Goal: Task Accomplishment & Management: Manage account settings

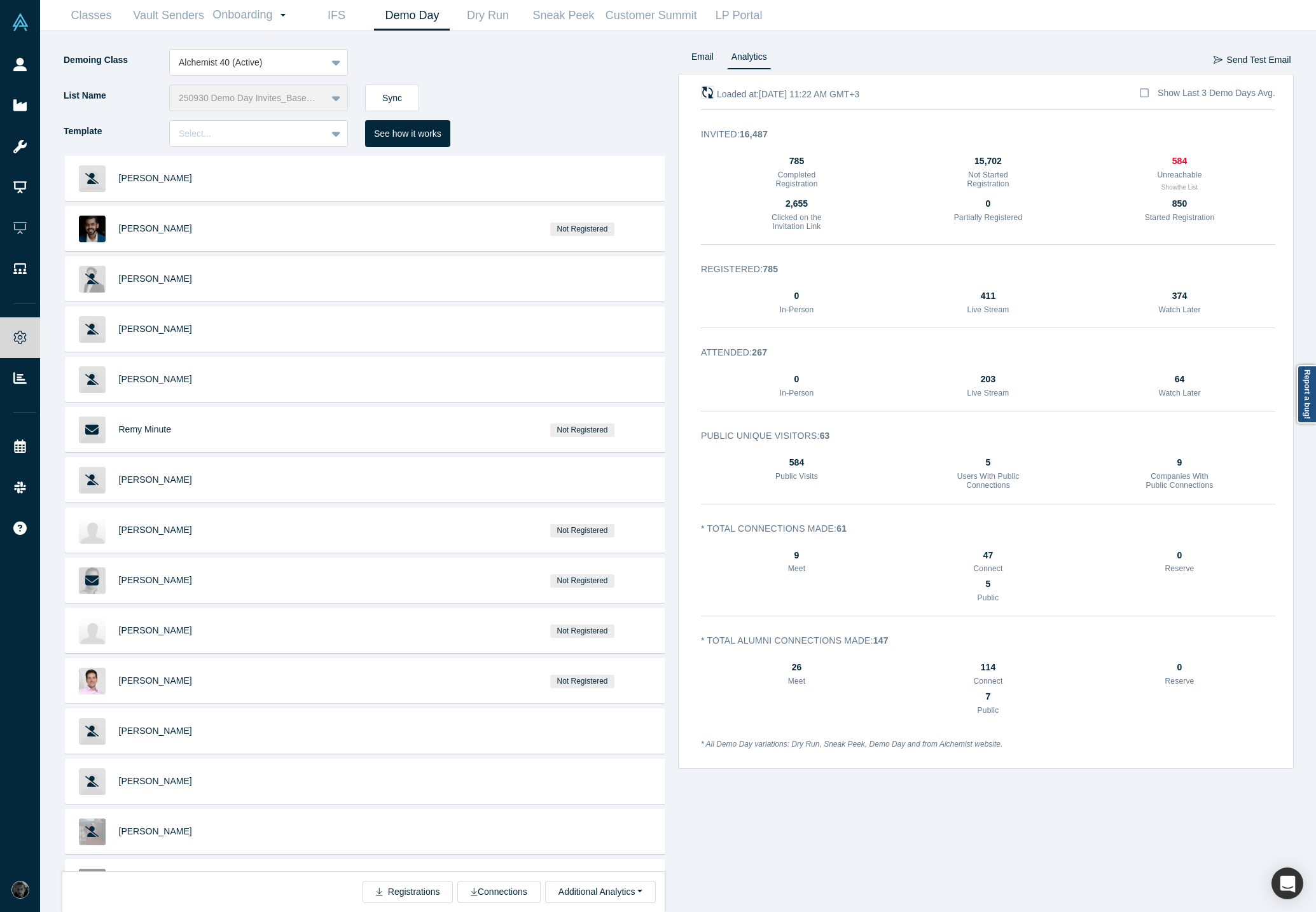
click at [706, 95] on icon "button" at bounding box center [707, 92] width 12 height 12
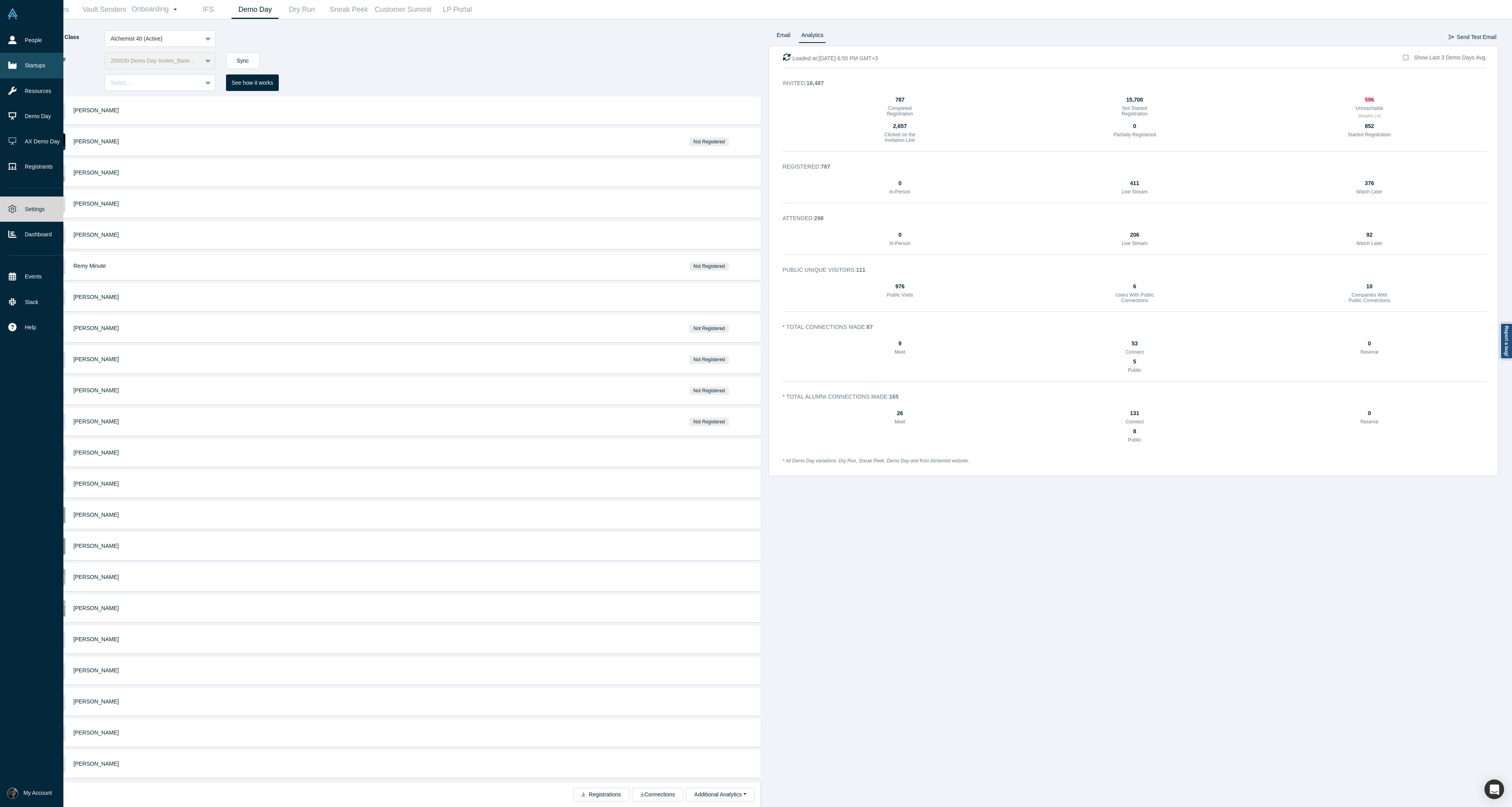
click at [40, 67] on link "Startups" at bounding box center [35, 65] width 69 height 25
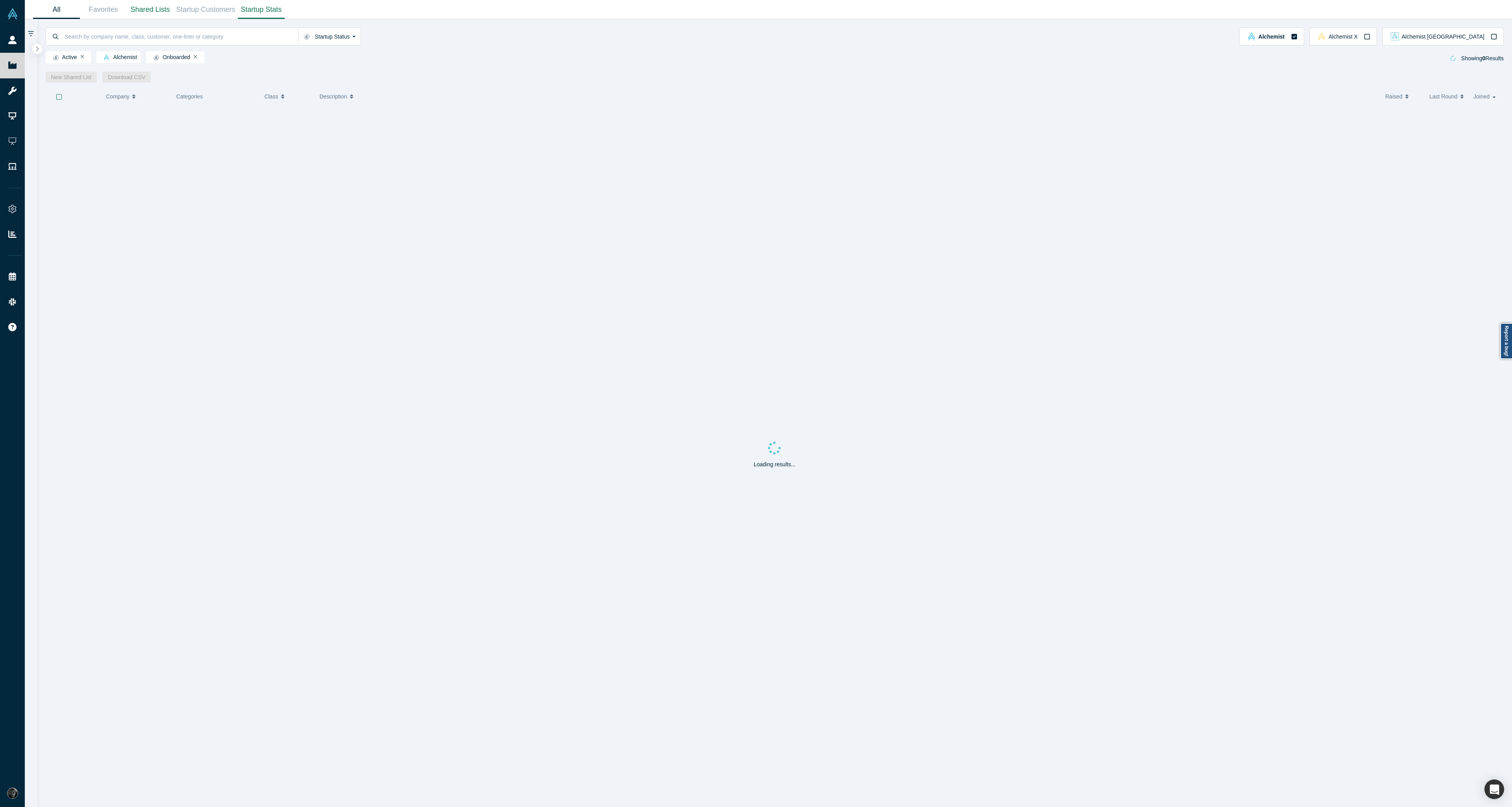
click at [261, 12] on link "Startup Stats" at bounding box center [261, 10] width 47 height 19
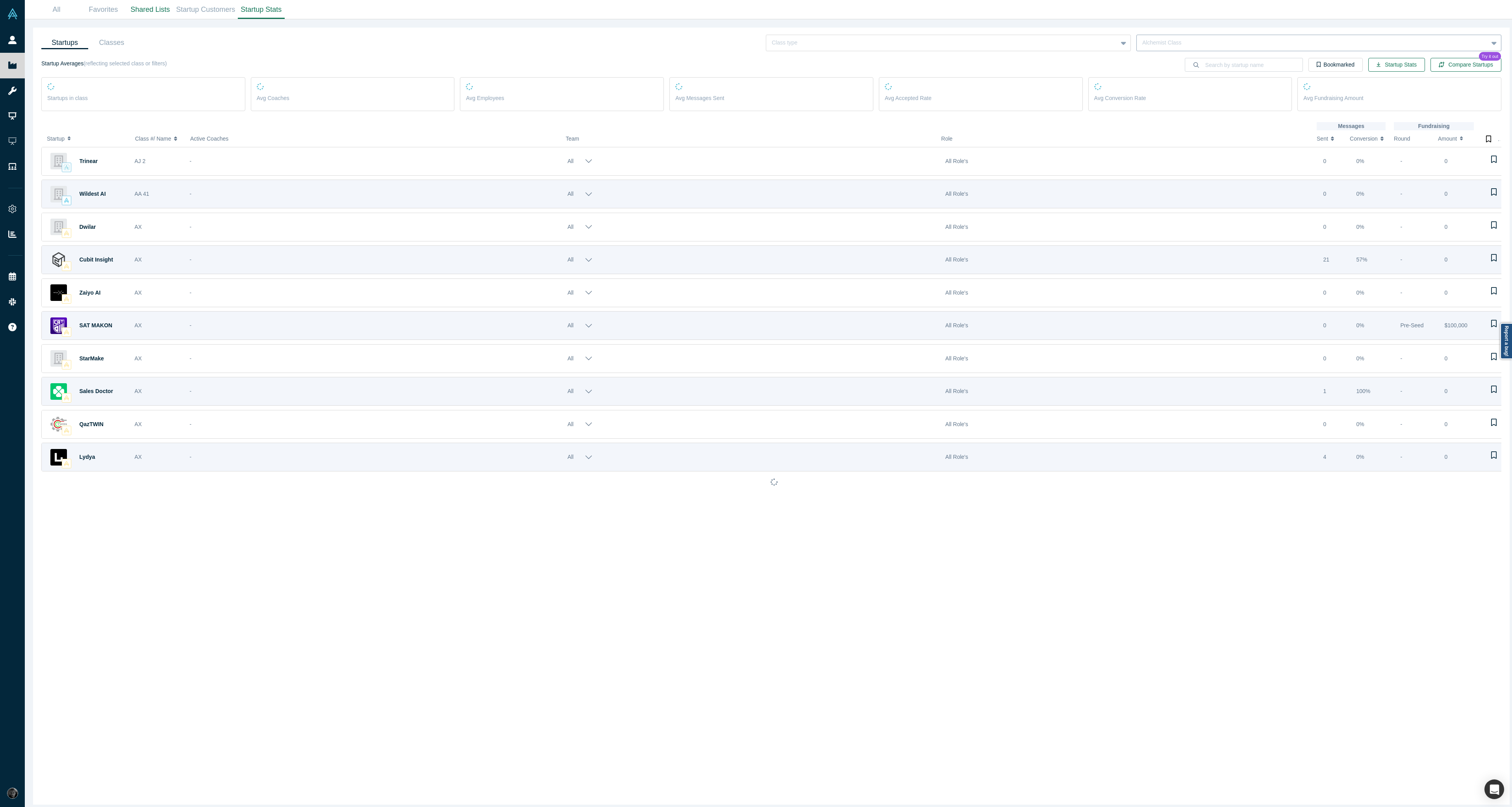
click at [1222, 43] on div at bounding box center [1312, 42] width 340 height 10
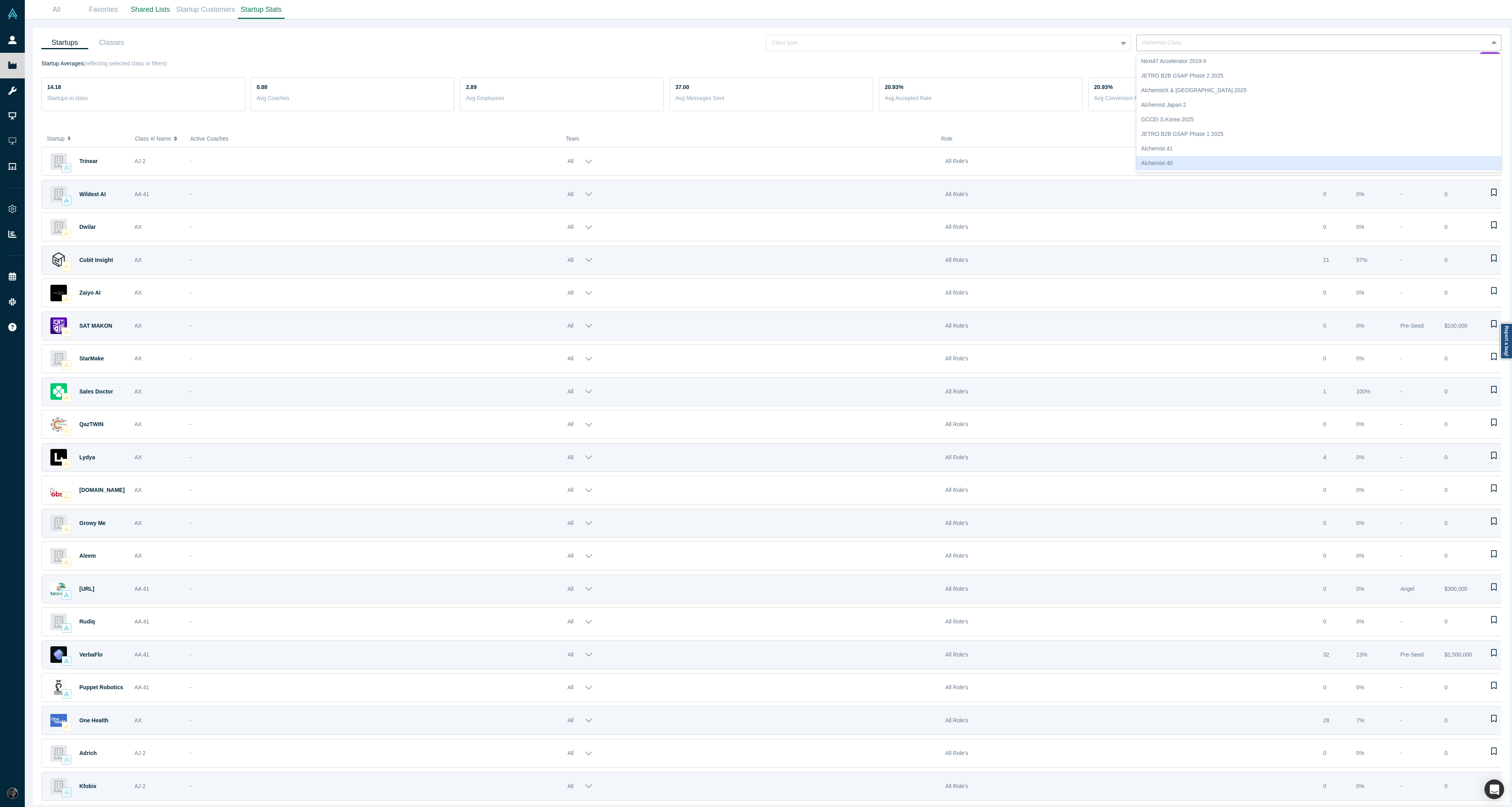
click at [1184, 163] on div "Alchemist 40" at bounding box center [1319, 163] width 365 height 15
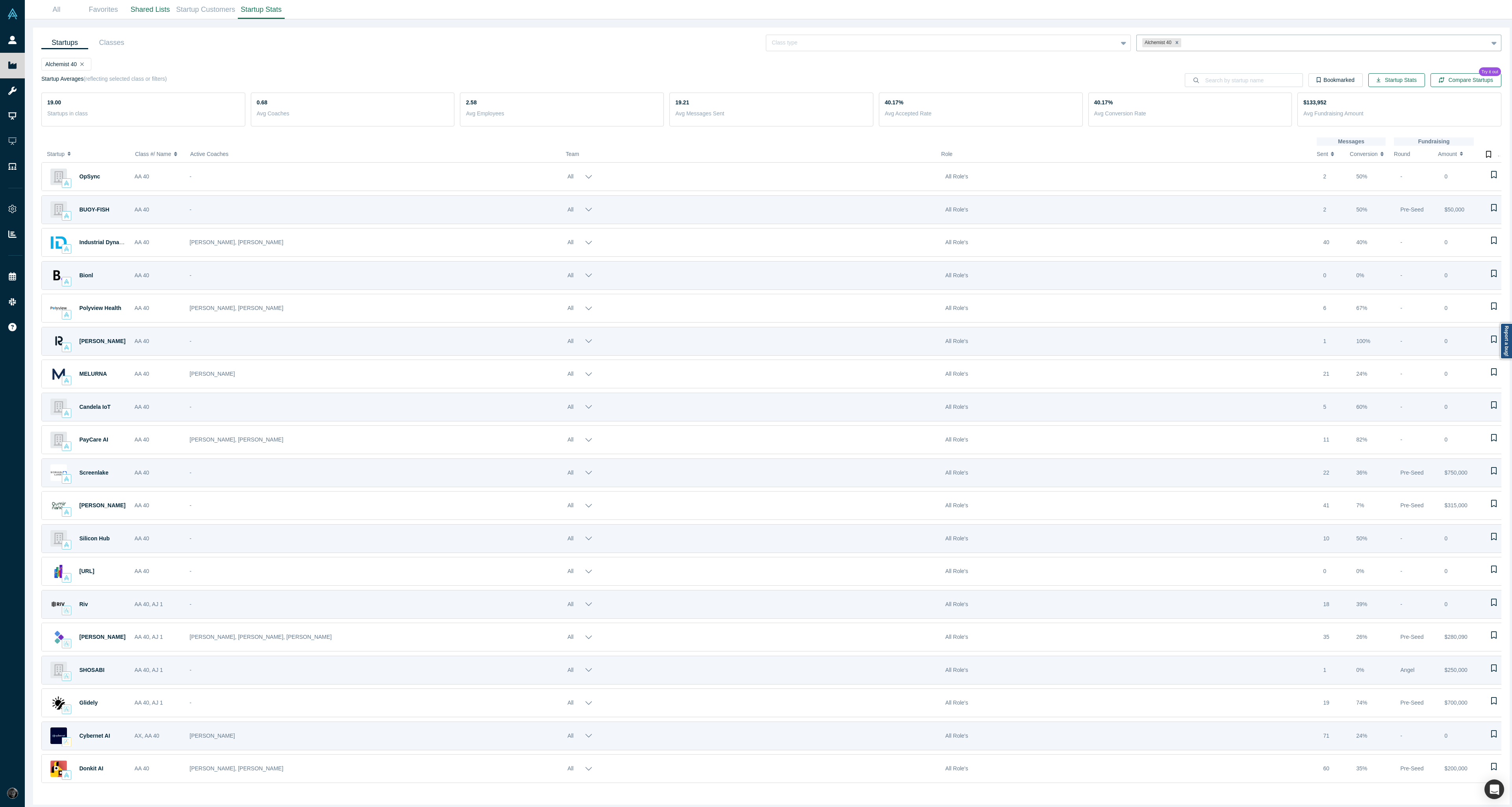
click at [68, 153] on icon "button" at bounding box center [69, 154] width 3 height 5
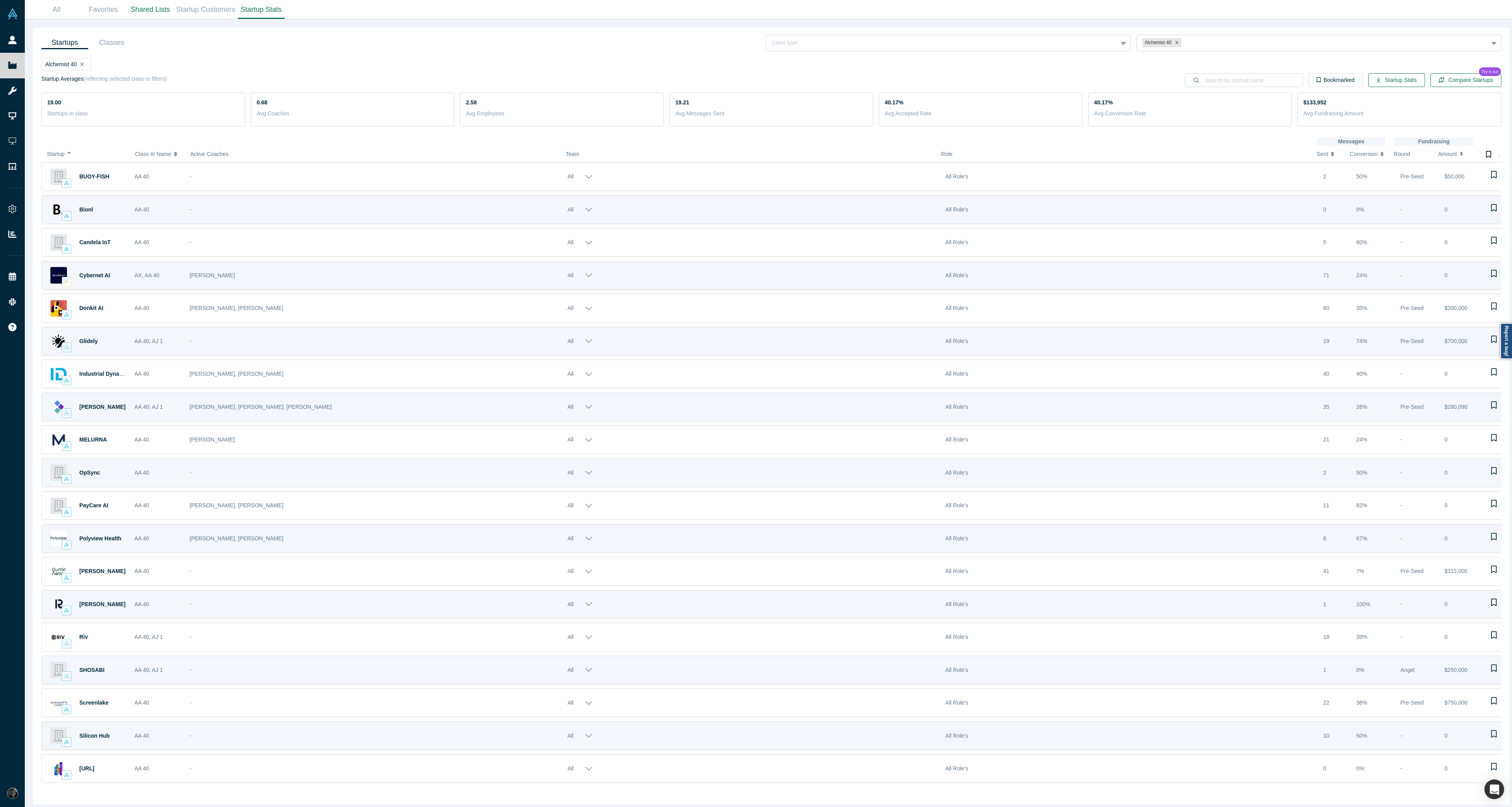
click at [1321, 154] on span "Sent" at bounding box center [1322, 154] width 11 height 16
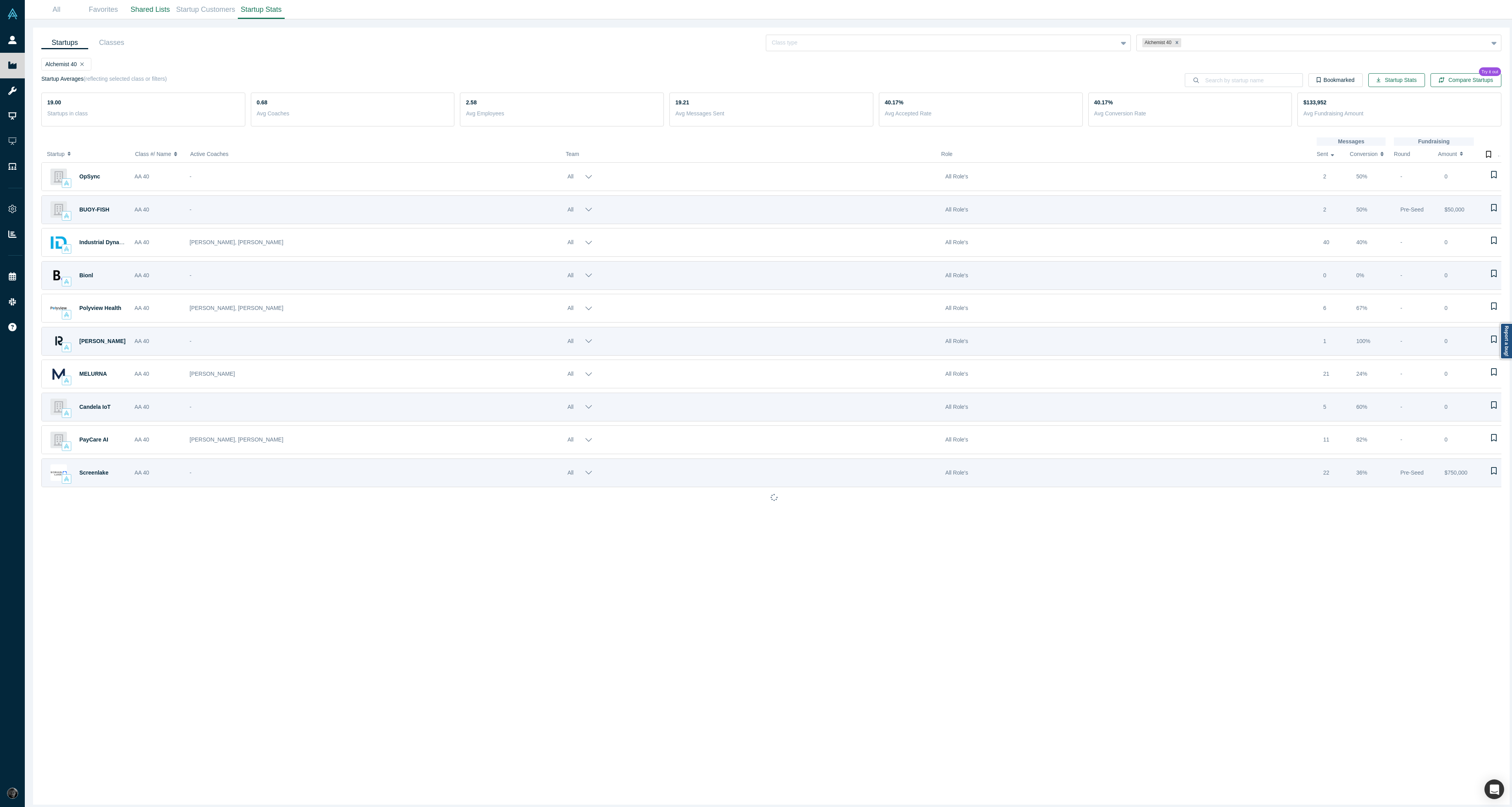
click at [1321, 154] on span "Sent" at bounding box center [1322, 154] width 11 height 16
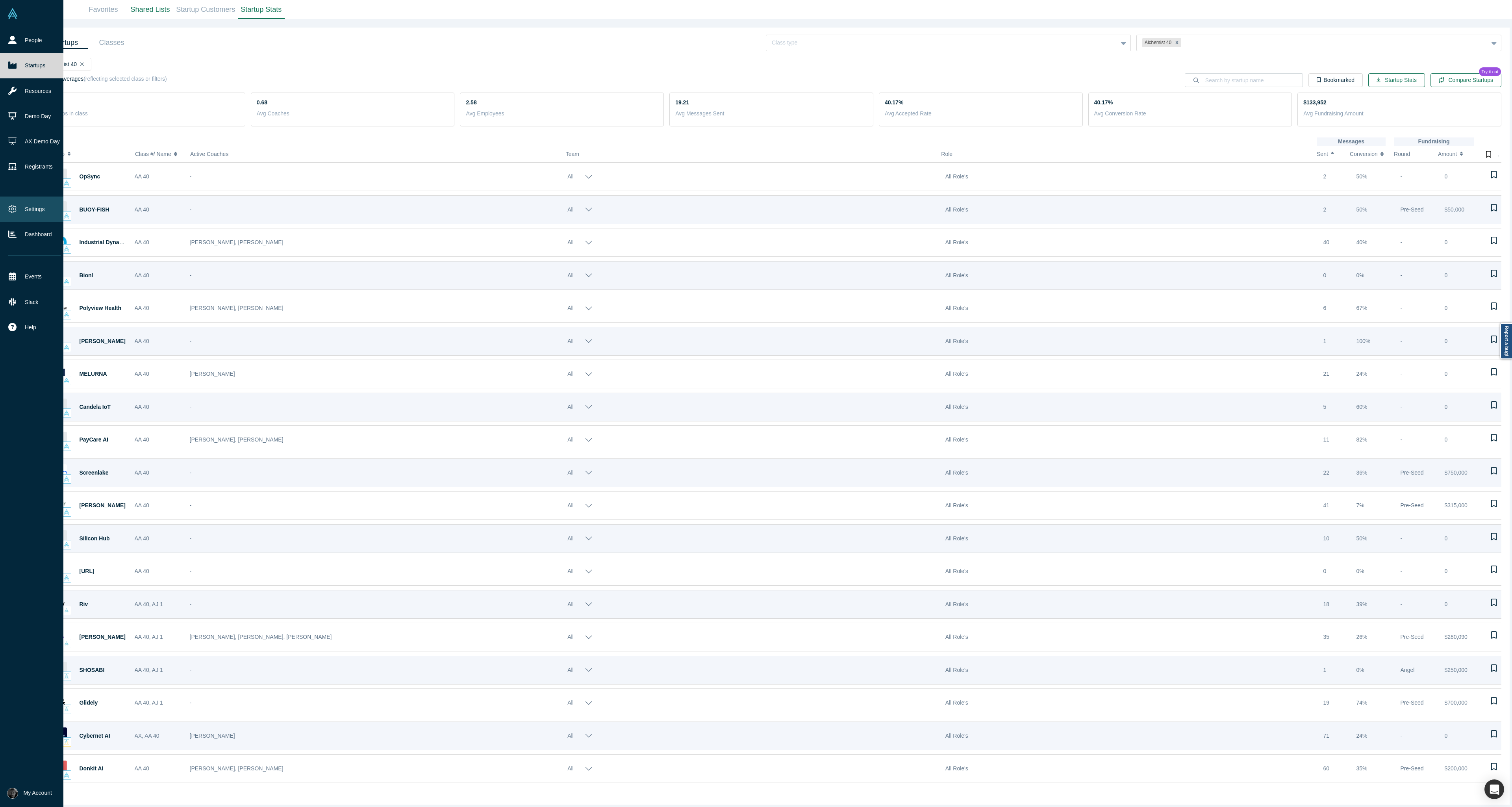
click at [28, 208] on link "Settings" at bounding box center [35, 209] width 69 height 25
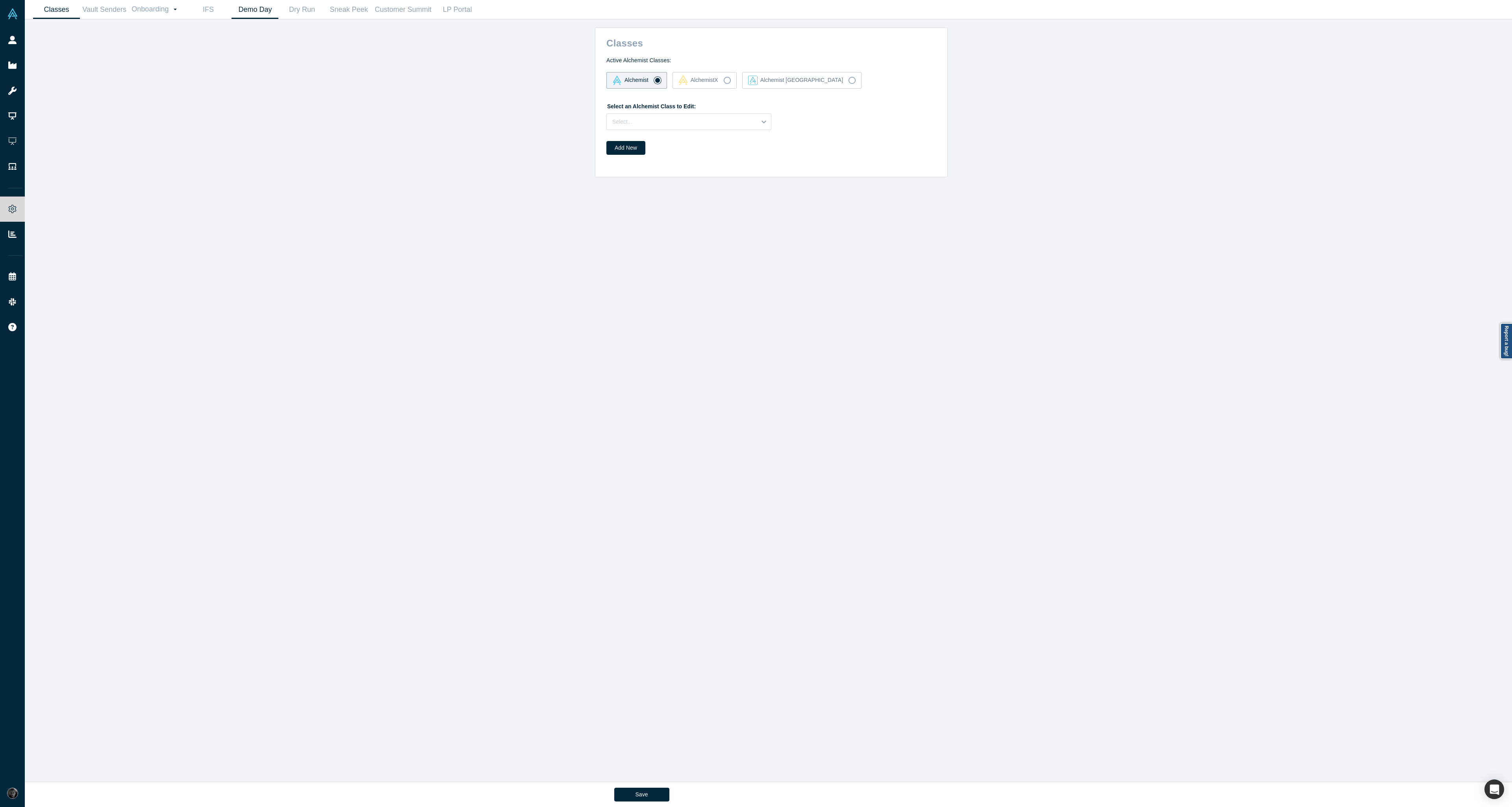
click at [256, 13] on link "Demo Day" at bounding box center [255, 10] width 47 height 19
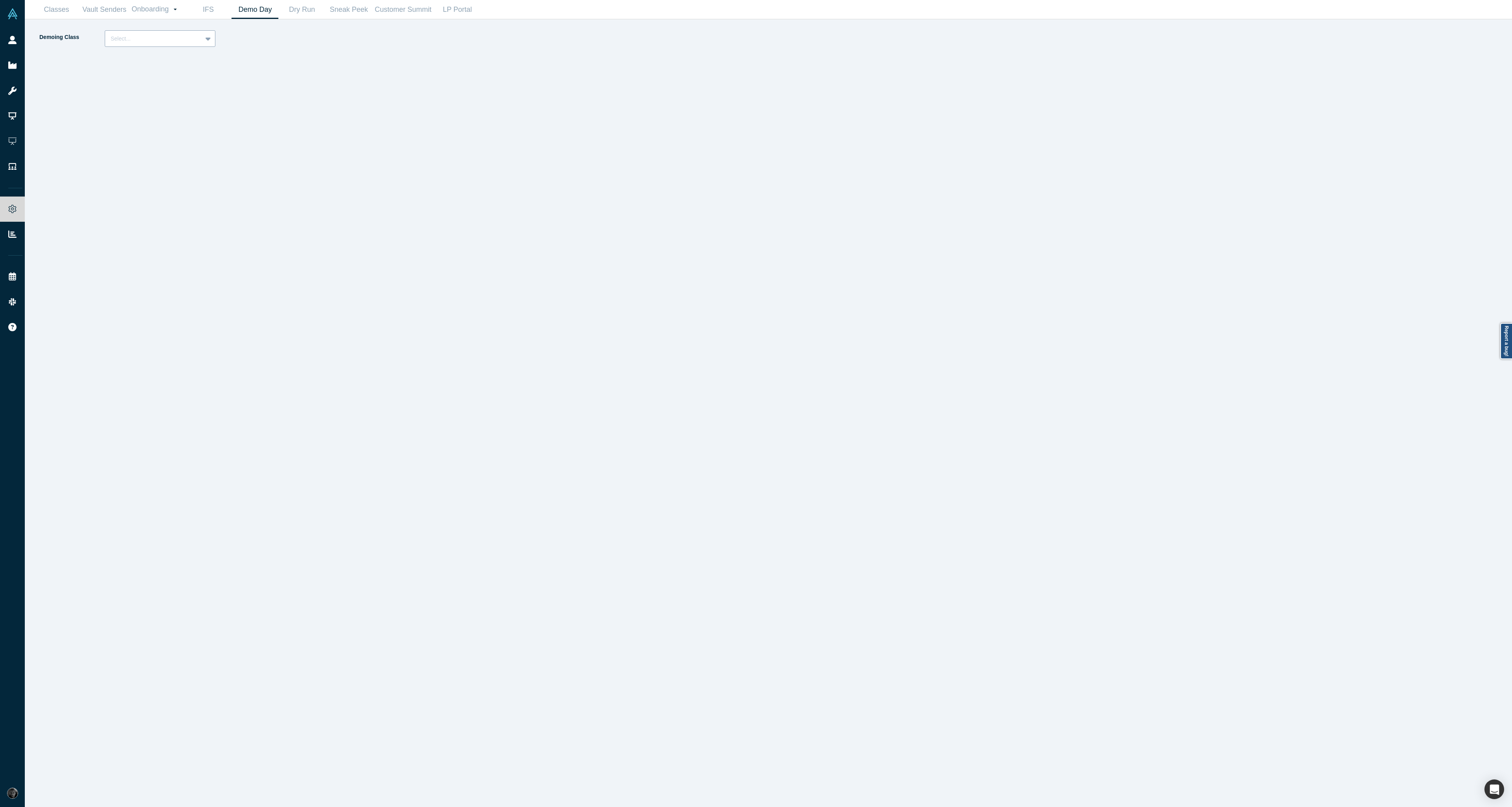
click at [183, 38] on div at bounding box center [154, 39] width 86 height 10
click at [183, 73] on div "Alchemist 40 (Active)" at bounding box center [160, 73] width 111 height 15
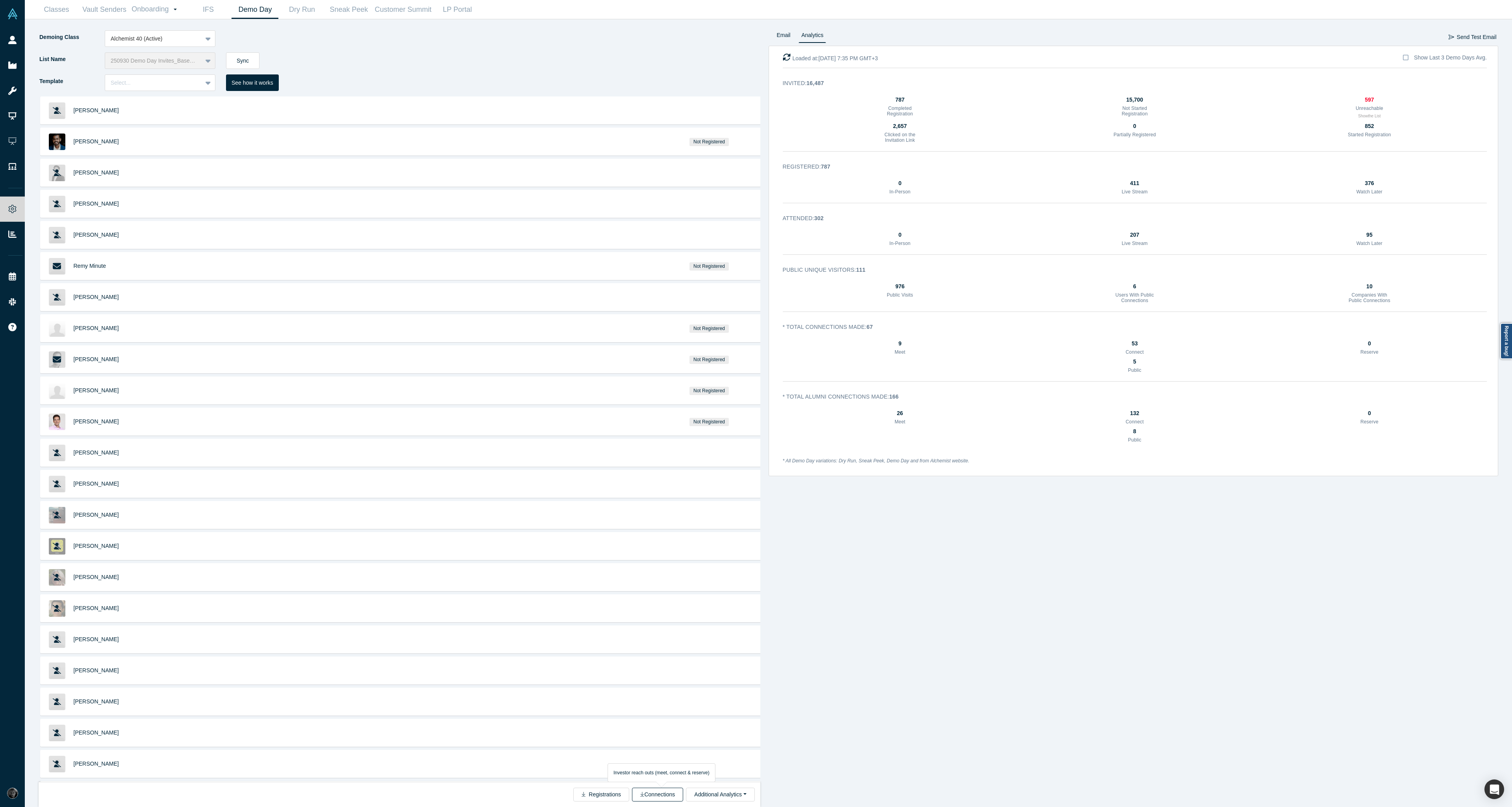
click at [660, 795] on button "Connections" at bounding box center [657, 794] width 51 height 13
click at [783, 58] on icon "button" at bounding box center [787, 57] width 8 height 8
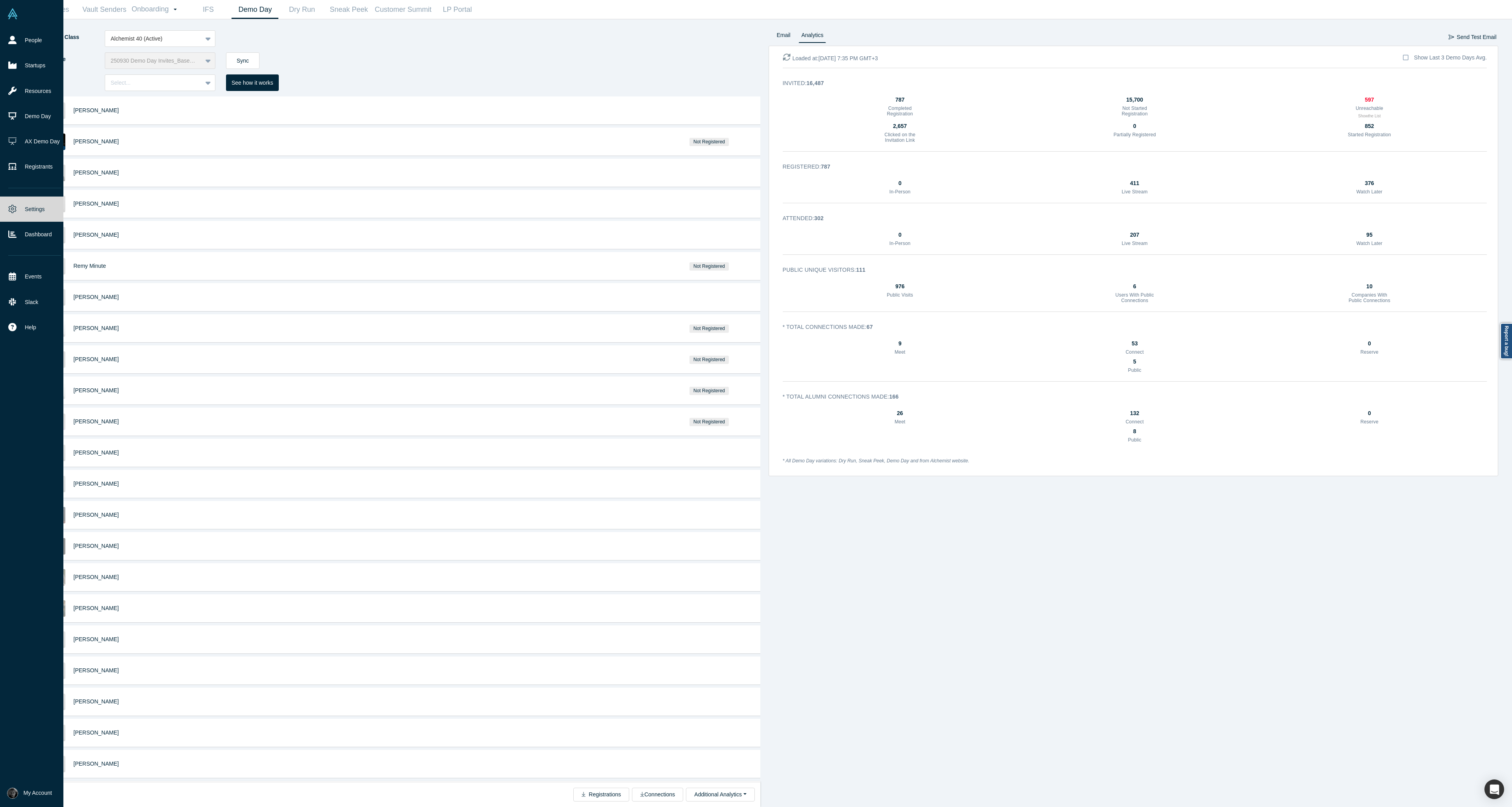
click at [8, 793] on img at bounding box center [12, 793] width 11 height 11
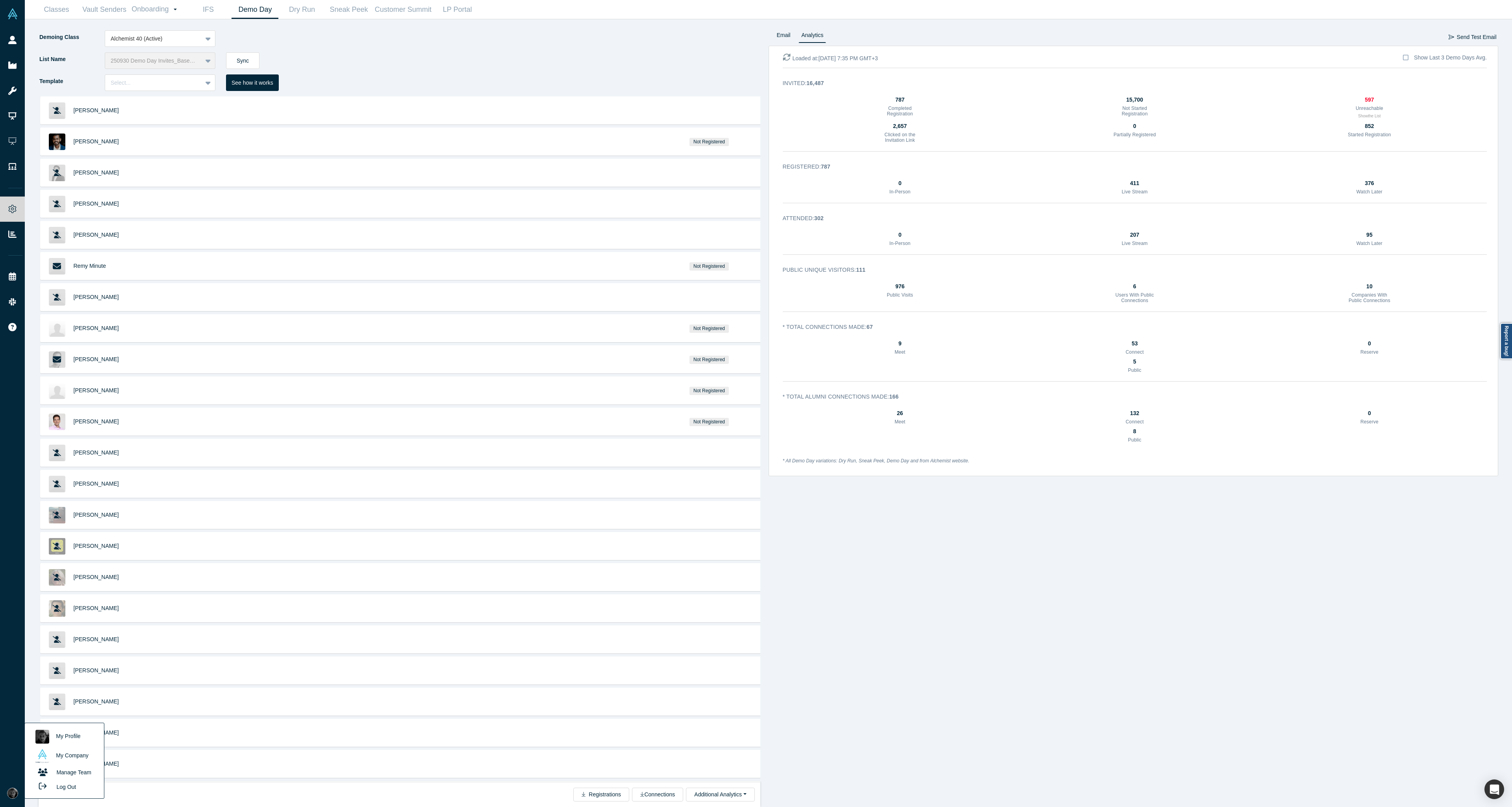
click at [804, 725] on div "Email Analytics Send Test Email Loaded at: Oct 1, 7:35 PM GMT+3 Show Last 3 Dem…" at bounding box center [1133, 418] width 730 height 776
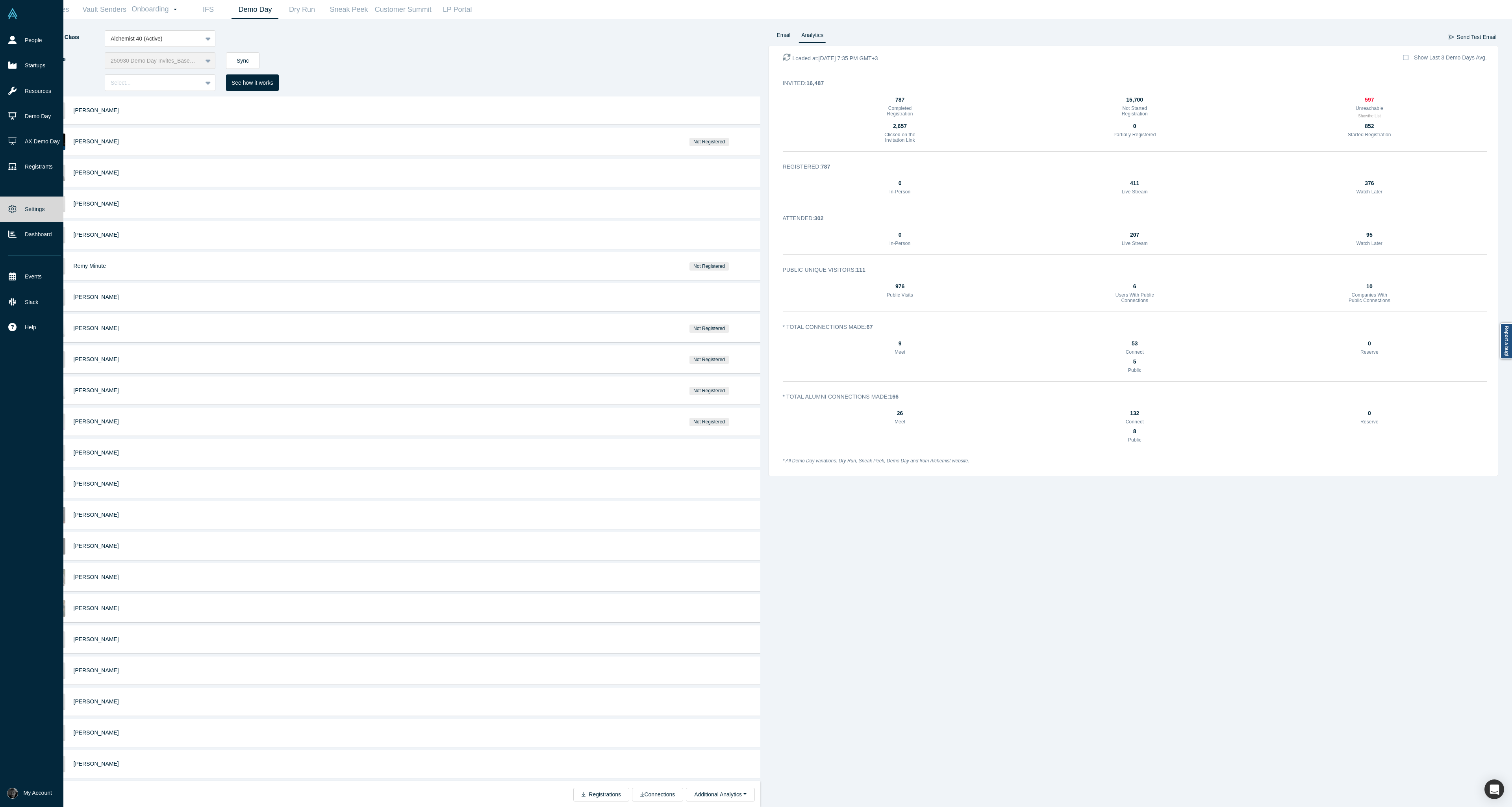
click at [15, 794] on img at bounding box center [12, 793] width 11 height 11
click at [56, 789] on button "Log Out" at bounding box center [55, 786] width 47 height 15
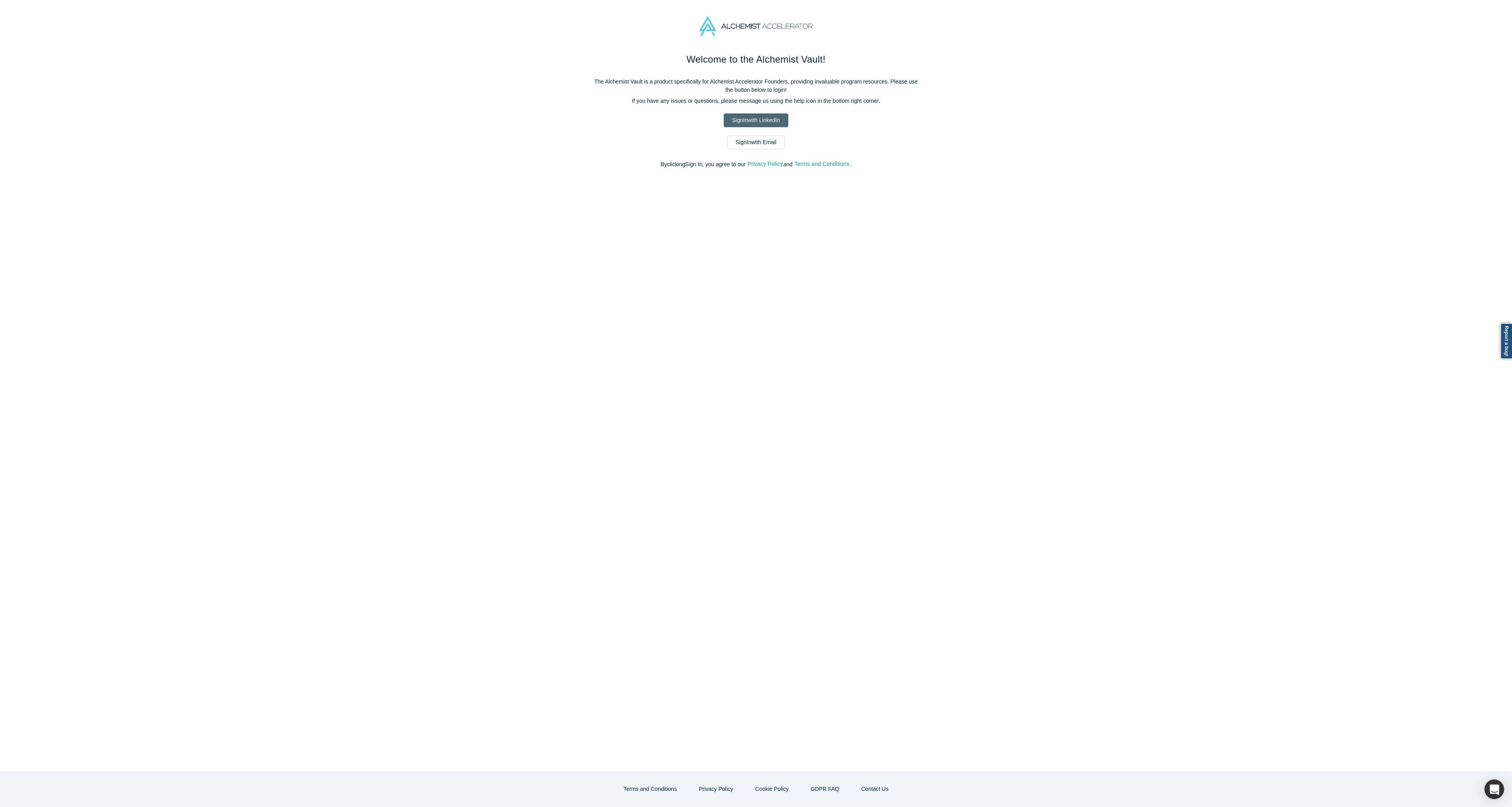
click at [762, 123] on link "Sign In with LinkedIn" at bounding box center [755, 120] width 64 height 13
click at [765, 119] on link "Sign In with LinkedIn" at bounding box center [755, 120] width 64 height 13
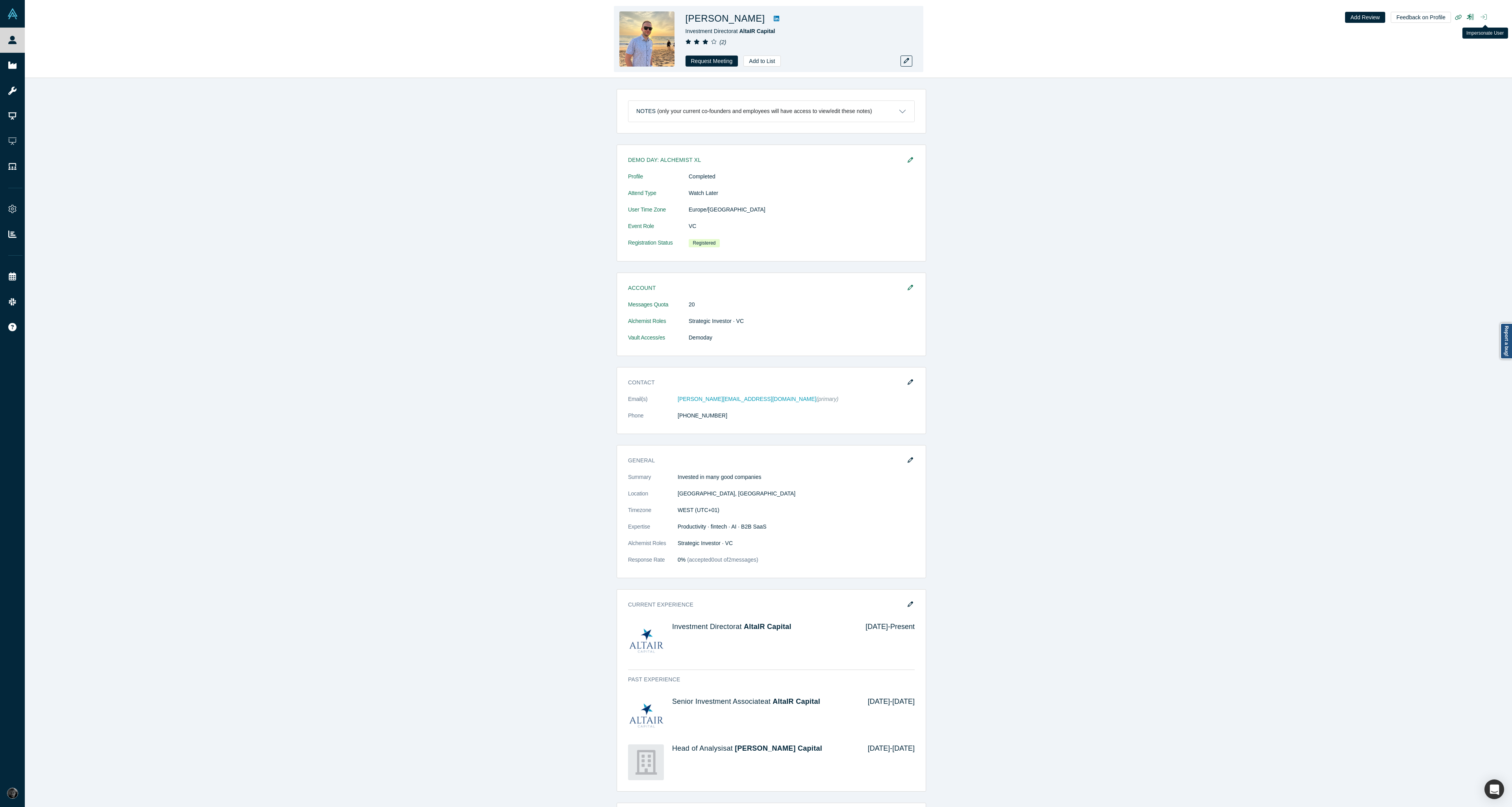
click at [1485, 20] on icon "button" at bounding box center [1483, 16] width 6 height 5
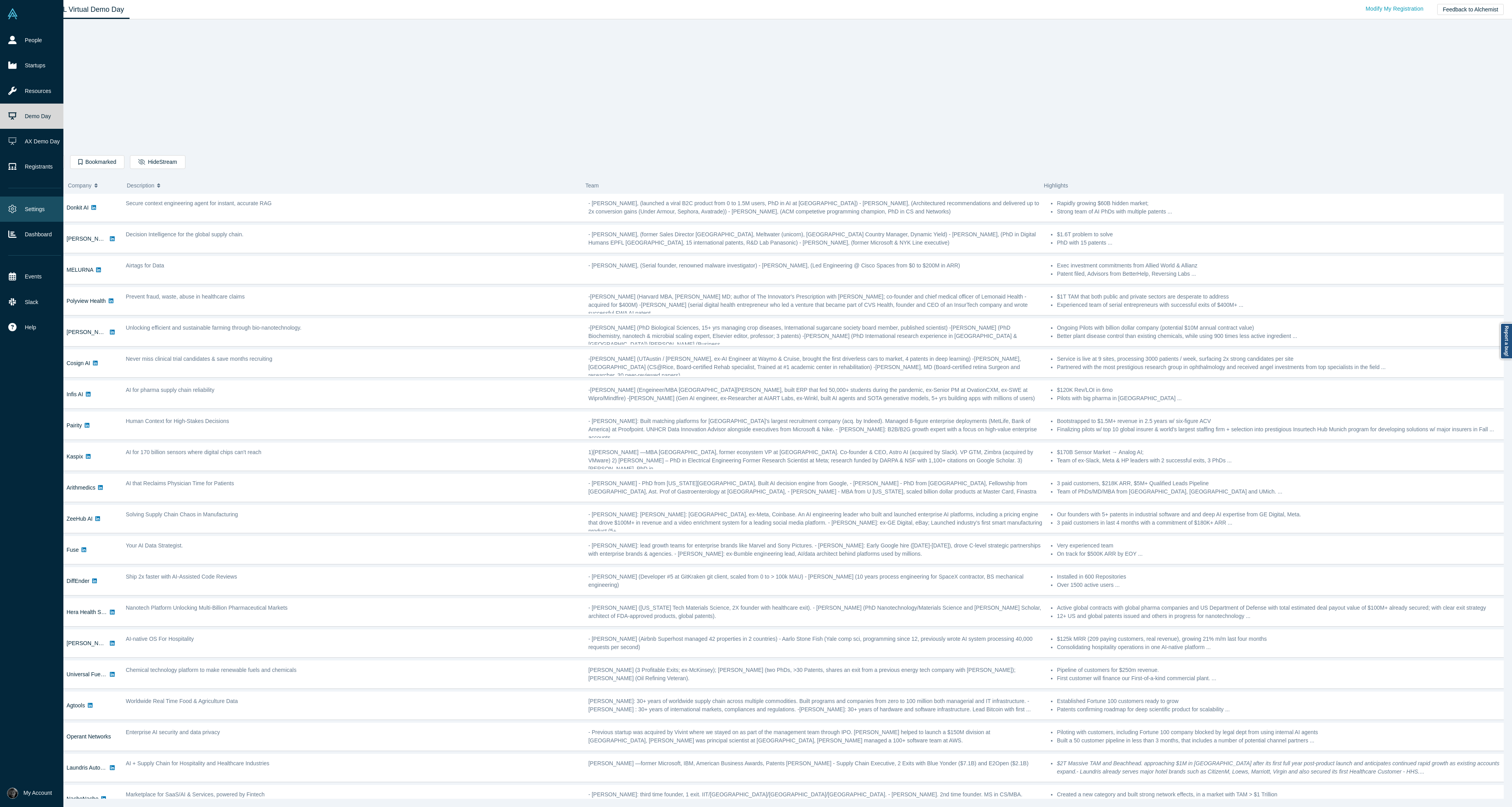
click at [9, 210] on icon at bounding box center [12, 209] width 8 height 8
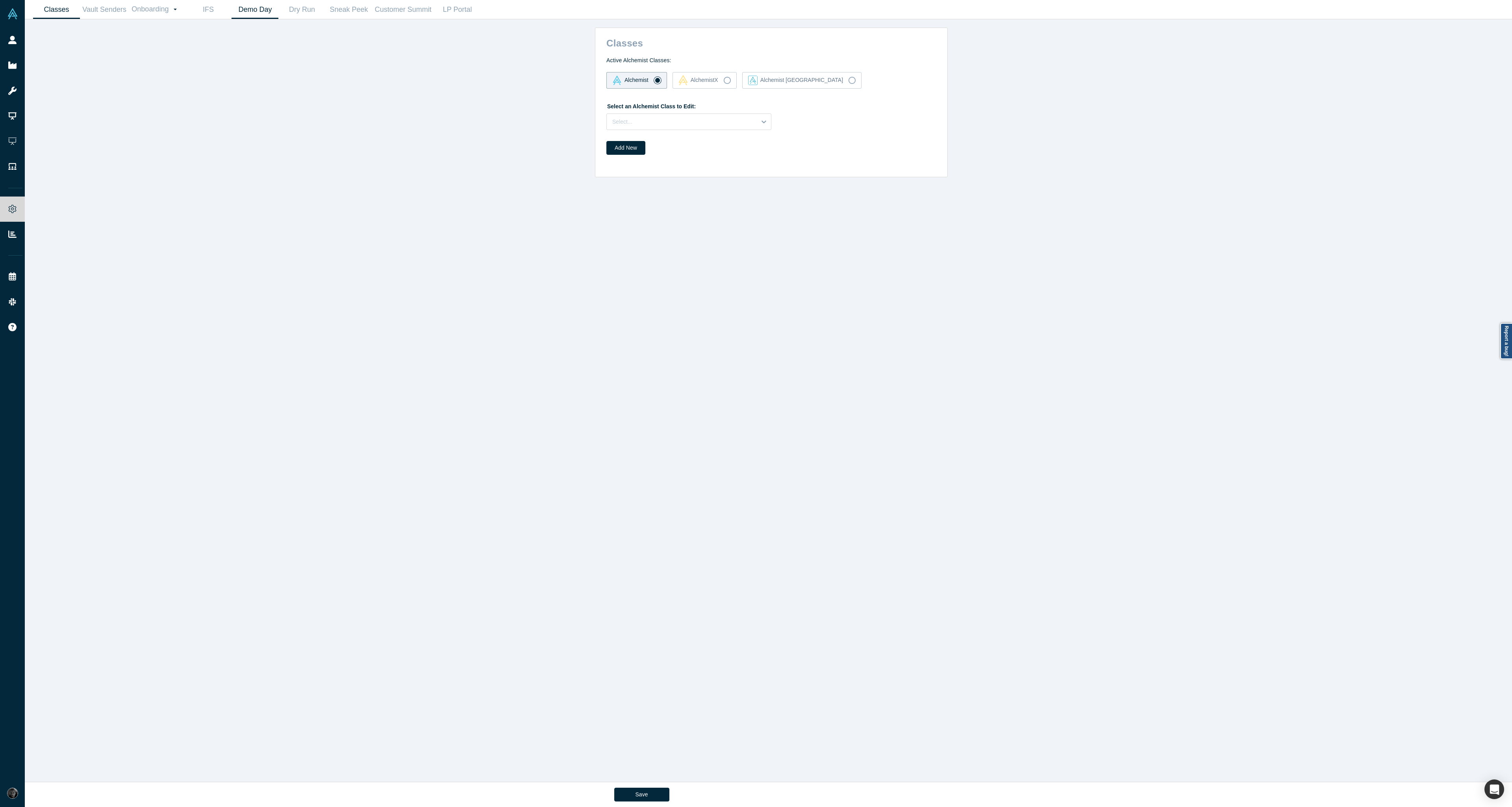
click at [254, 15] on link "Demo Day" at bounding box center [255, 10] width 47 height 19
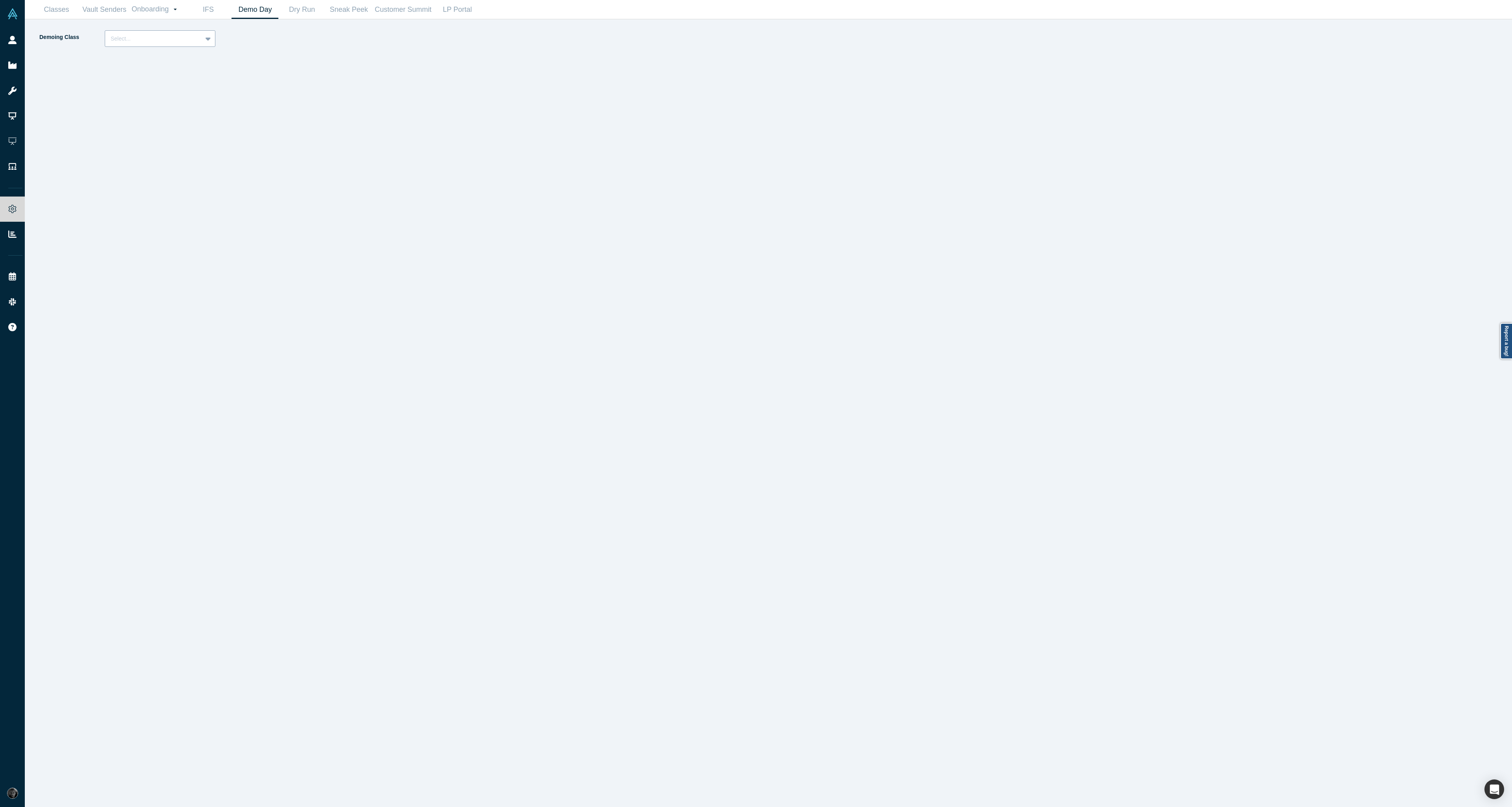
click at [184, 44] on div "Select..." at bounding box center [153, 39] width 97 height 13
click at [171, 104] on div "Alchemist 38 (Active)" at bounding box center [160, 102] width 111 height 15
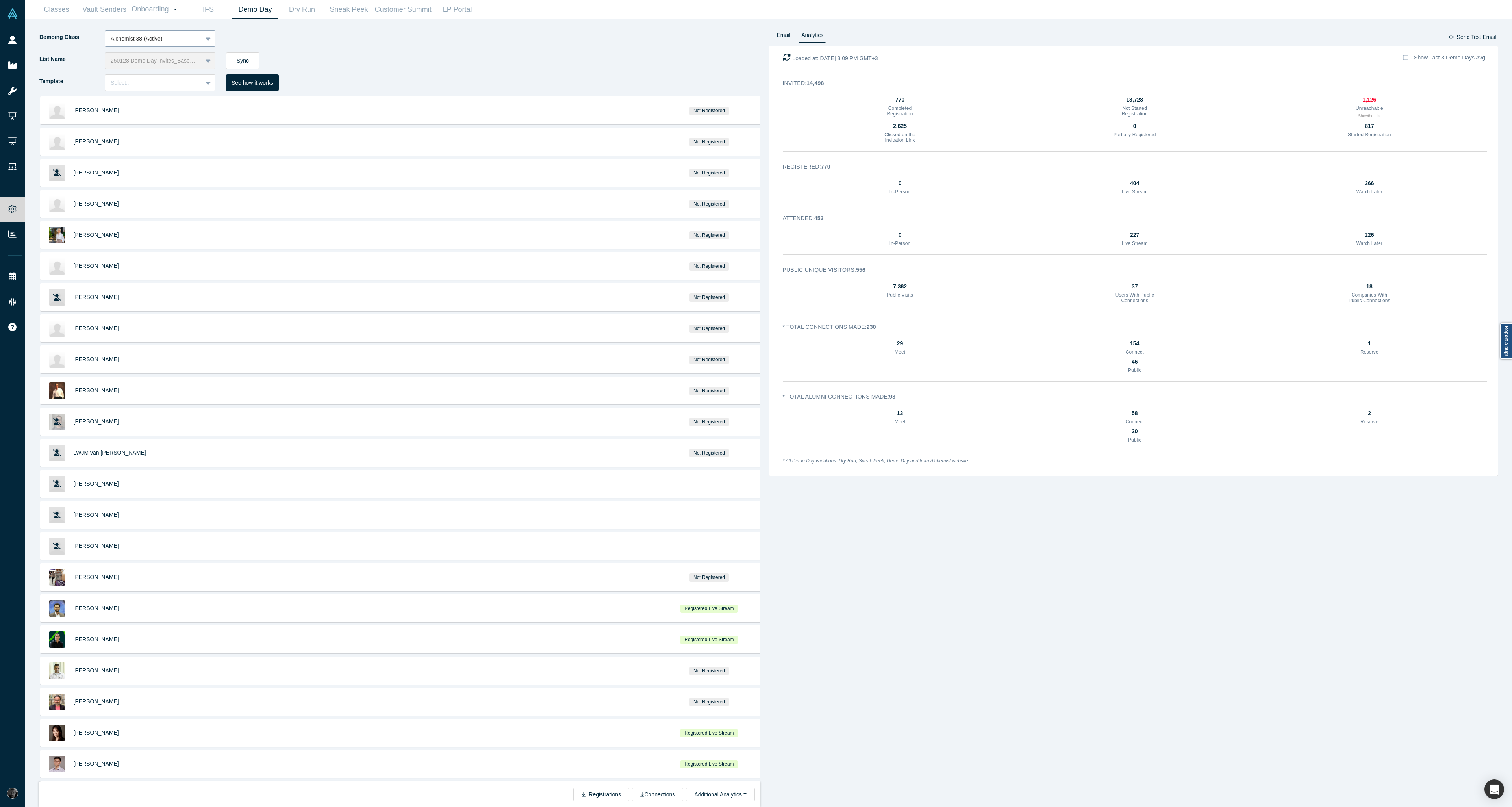
click at [151, 43] on div at bounding box center [154, 39] width 86 height 10
click at [980, 354] on div "29 Meet 154 Connect 1 Reserve" at bounding box center [1135, 348] width 704 height 18
click at [183, 42] on div at bounding box center [154, 39] width 86 height 10
click at [178, 87] on div "Alchemist 39" at bounding box center [160, 87] width 111 height 15
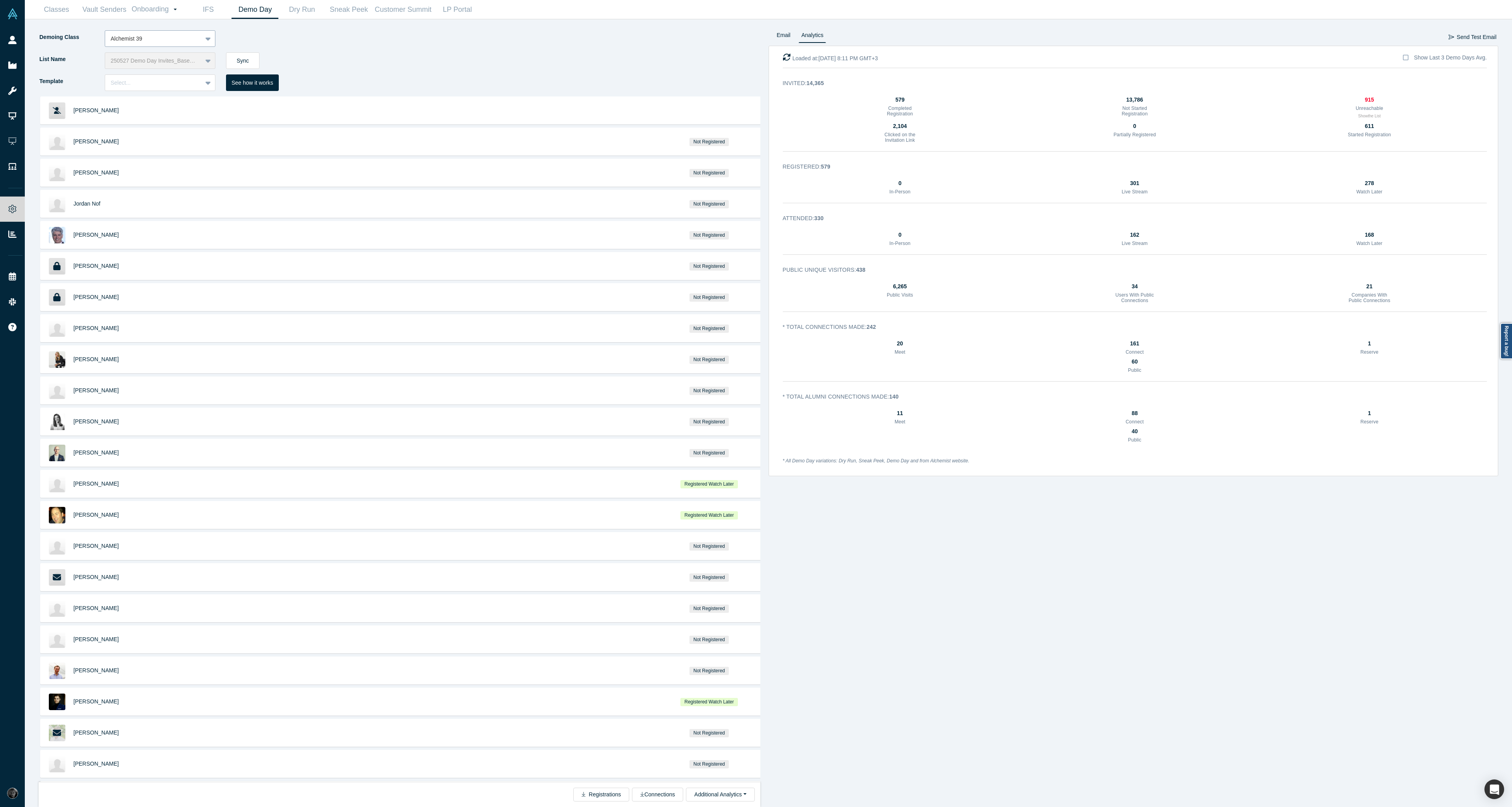
click at [166, 43] on div at bounding box center [154, 39] width 86 height 10
click at [173, 75] on div "Alchemist 40 (Active)" at bounding box center [160, 73] width 111 height 15
